Goal: Navigation & Orientation: Find specific page/section

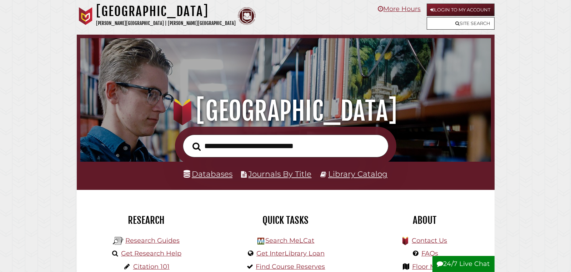
scroll to position [135, 407]
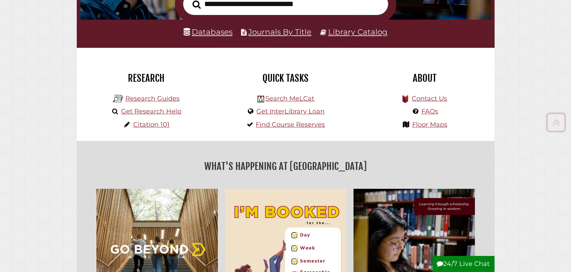
scroll to position [155, 0]
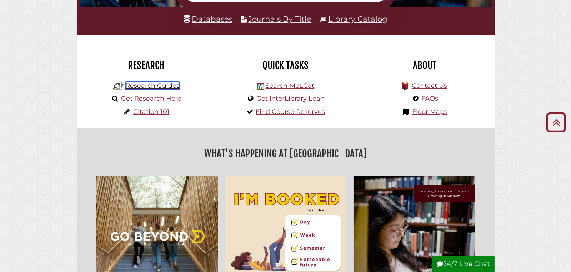
click at [152, 87] on link "Research Guides" at bounding box center [152, 86] width 54 height 8
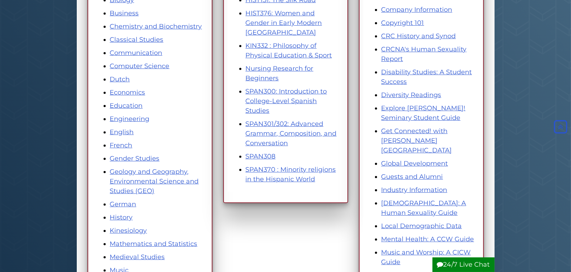
scroll to position [197, 0]
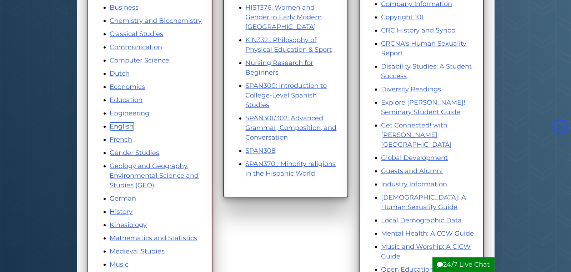
click at [118, 126] on link "English" at bounding box center [122, 126] width 24 height 8
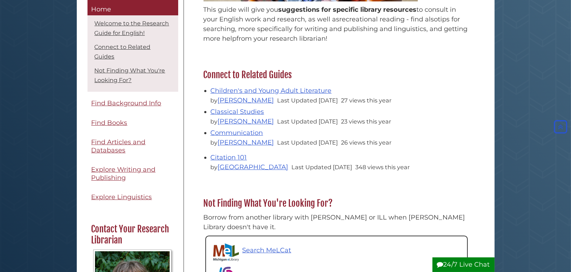
scroll to position [197, 0]
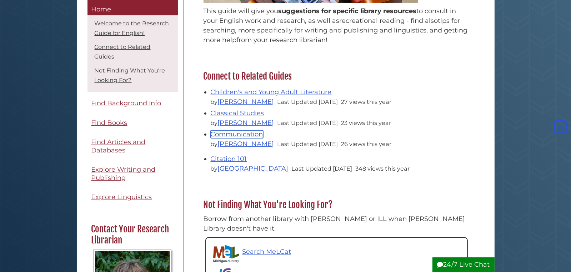
click at [235, 133] on link "Communication" at bounding box center [237, 134] width 52 height 8
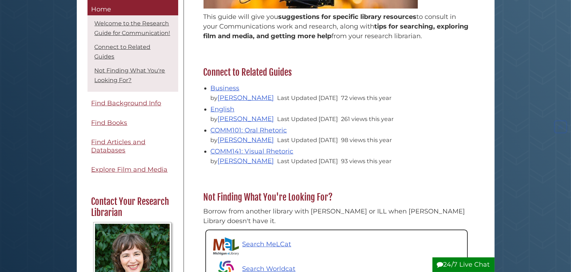
scroll to position [197, 0]
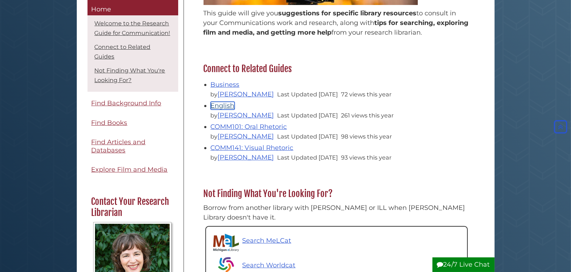
click at [222, 104] on link "English" at bounding box center [223, 106] width 24 height 8
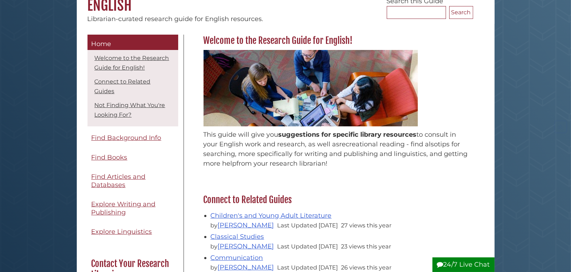
scroll to position [155, 0]
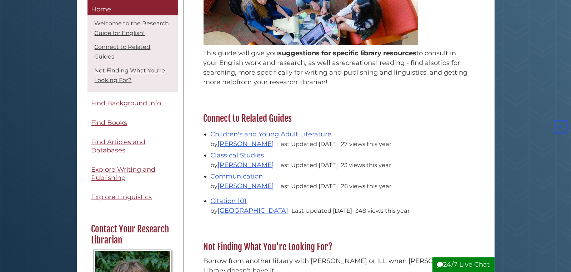
click at [530, 191] on body "Skip to Main Content Hekman Library Calvin University | Calvin Theological Semi…" at bounding box center [285, 253] width 571 height 817
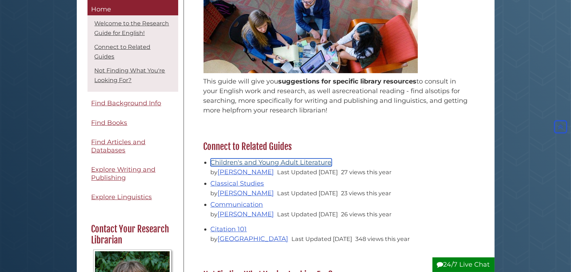
click at [246, 163] on link "Children's and Young Adult Literature" at bounding box center [271, 163] width 121 height 8
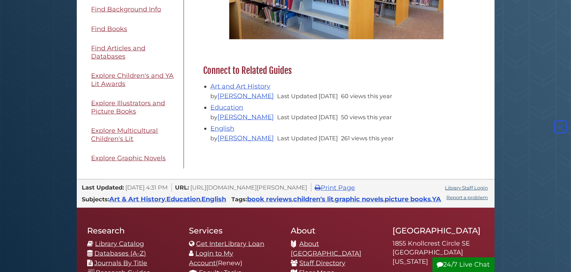
scroll to position [324, 0]
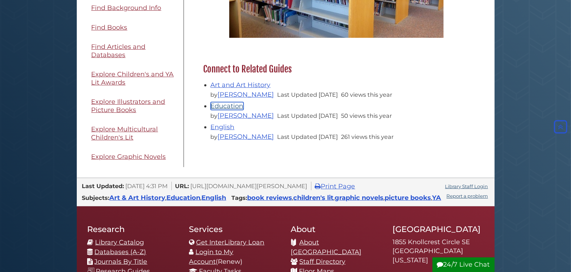
click at [232, 106] on link "Education" at bounding box center [227, 106] width 33 height 8
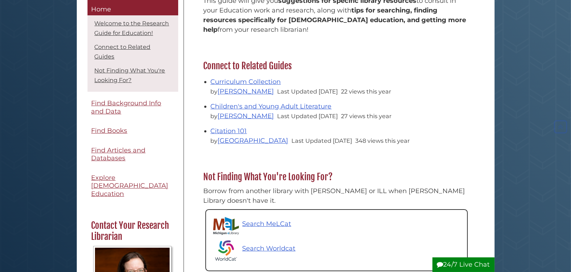
scroll to position [211, 0]
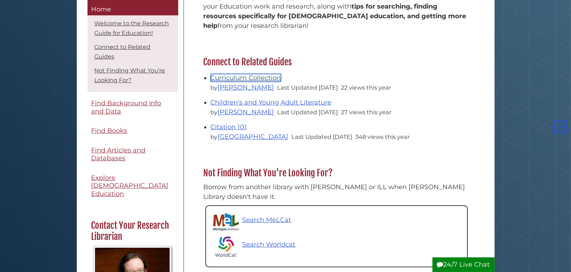
click at [232, 77] on link "Curriculum Collection" at bounding box center [246, 78] width 70 height 8
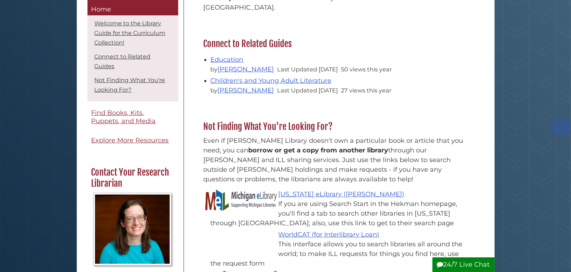
scroll to position [310, 0]
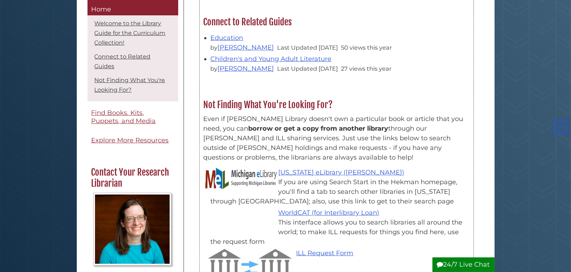
click at [226, 32] on li "Education by Katherine Swart Van Hof Last Updated Aug 1, 2025 50 views this year" at bounding box center [340, 41] width 259 height 21
click at [226, 36] on link "Education" at bounding box center [227, 38] width 33 height 8
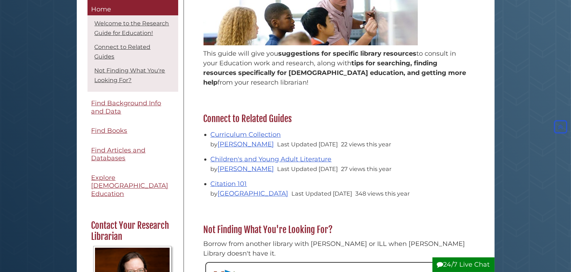
scroll to position [155, 0]
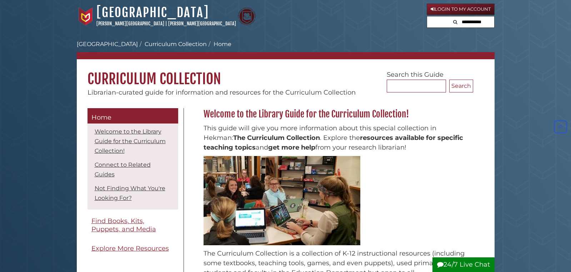
scroll to position [310, 0]
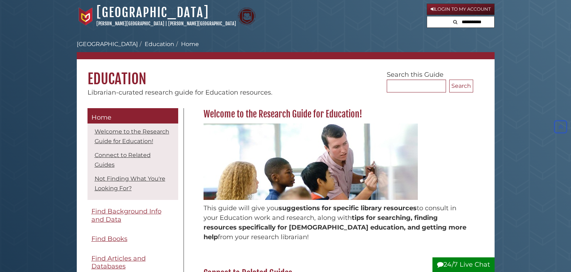
scroll to position [211, 0]
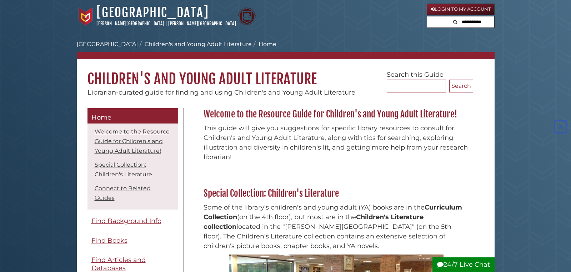
scroll to position [324, 0]
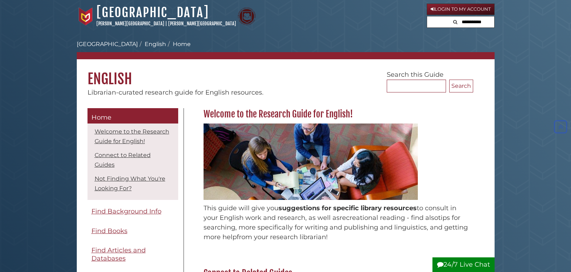
scroll to position [127, 0]
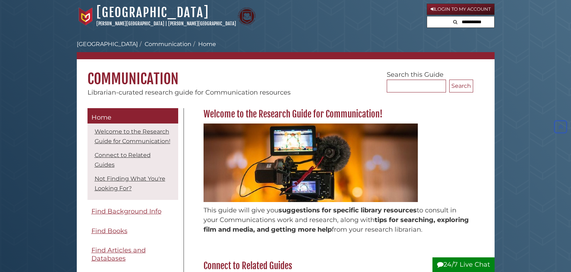
scroll to position [197, 0]
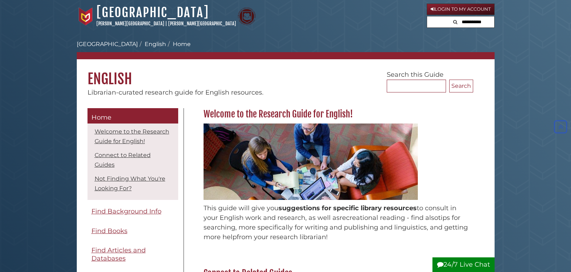
scroll to position [197, 0]
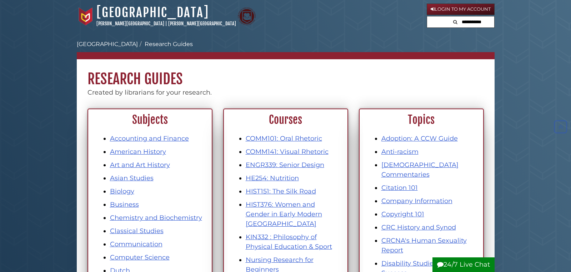
scroll to position [197, 0]
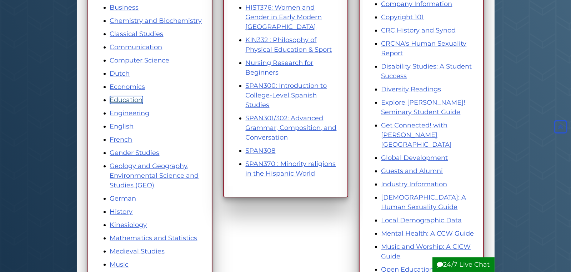
click at [118, 98] on link "Education" at bounding box center [126, 100] width 33 height 8
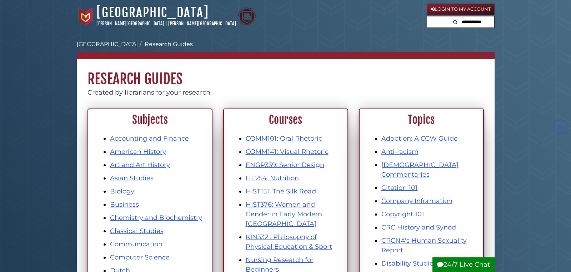
scroll to position [197, 0]
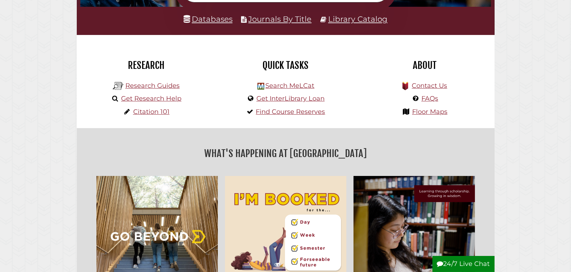
scroll to position [135, 407]
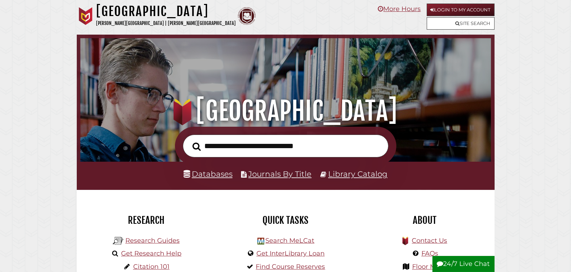
scroll to position [135, 407]
